Goal: Register for event/course

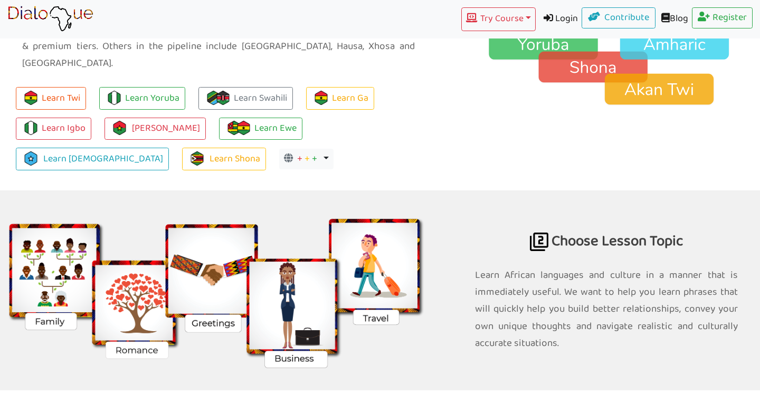
scroll to position [830, 0]
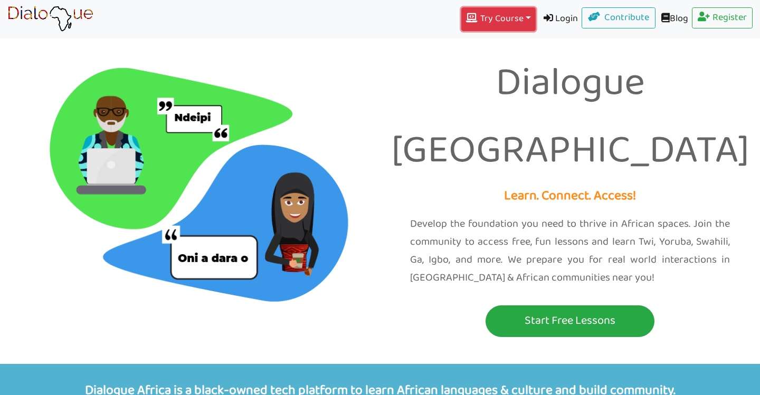
click at [515, 20] on button "Try Course Toggle Dropdown" at bounding box center [498, 19] width 74 height 24
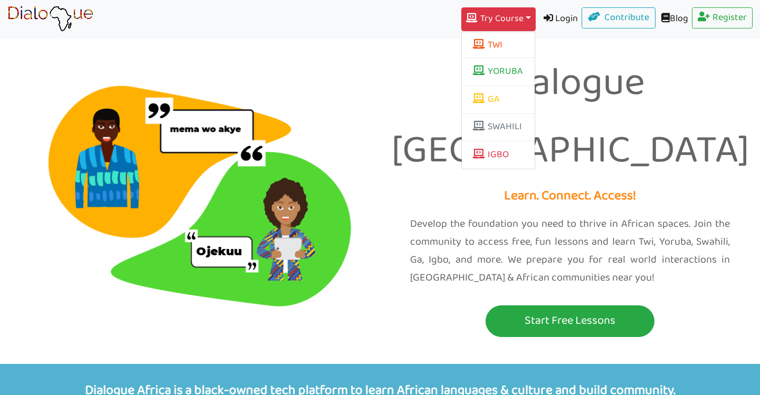
click at [370, 63] on img at bounding box center [190, 182] width 364 height 364
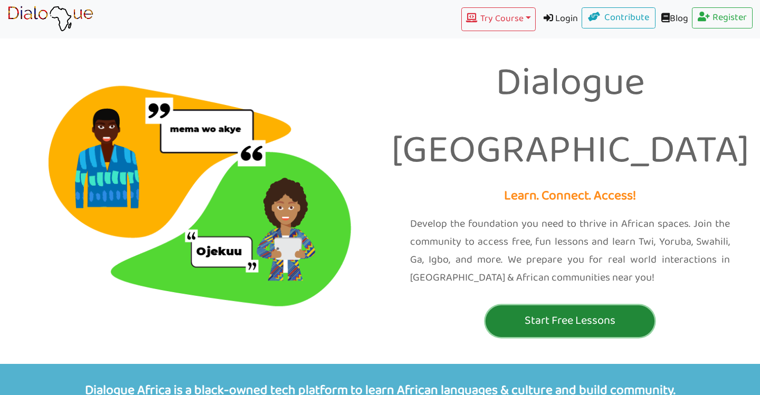
click at [544, 311] on p "Start Free Lessons" at bounding box center [570, 321] width 164 height 20
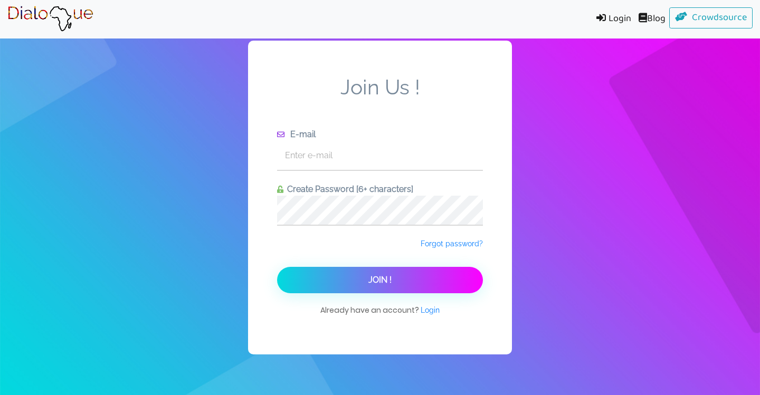
click at [20, 13] on img at bounding box center [50, 19] width 86 height 26
